Goal: Task Accomplishment & Management: Complete application form

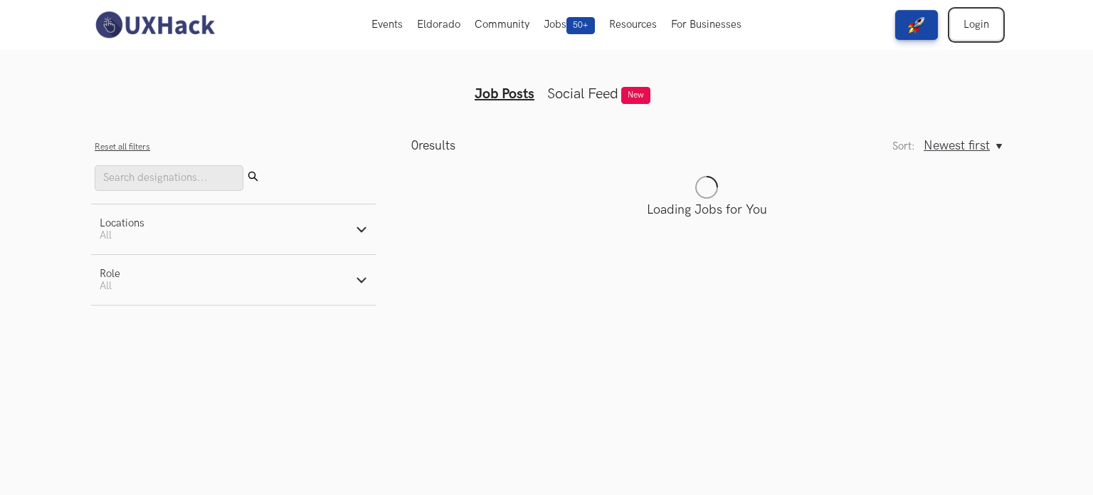
click at [966, 28] on link "Login" at bounding box center [976, 25] width 51 height 30
click at [967, 13] on link "Login" at bounding box center [976, 25] width 51 height 30
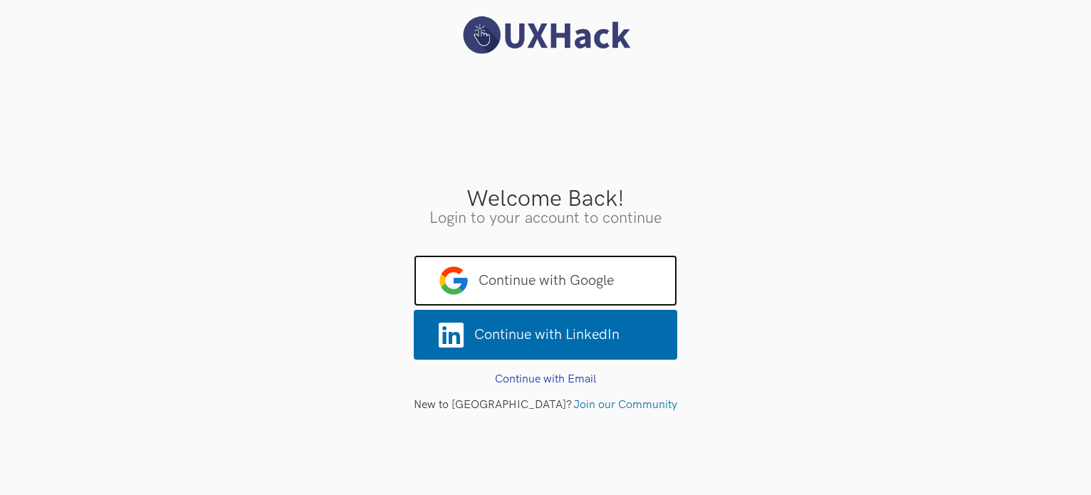
click at [589, 284] on span "Continue with Google" at bounding box center [545, 280] width 263 height 51
